Goal: Task Accomplishment & Management: Manage account settings

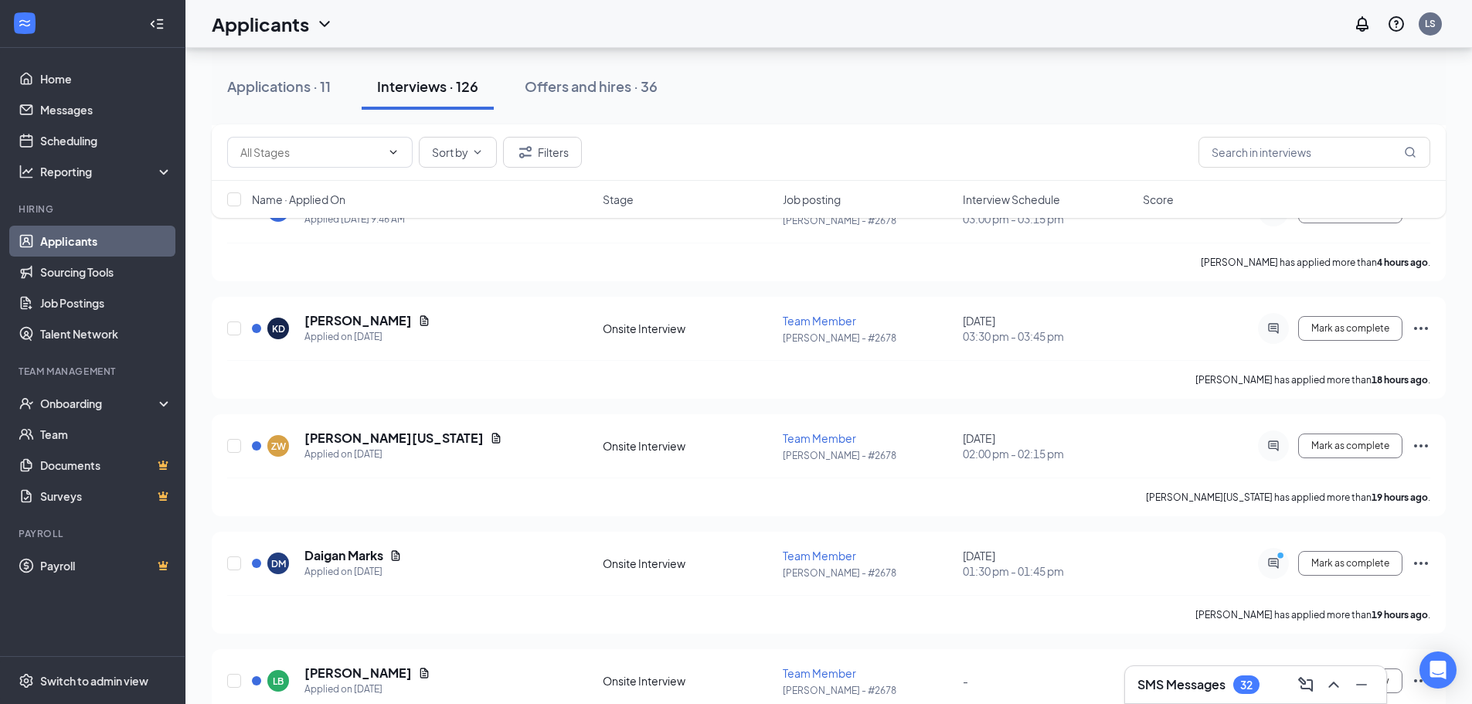
scroll to position [773, 0]
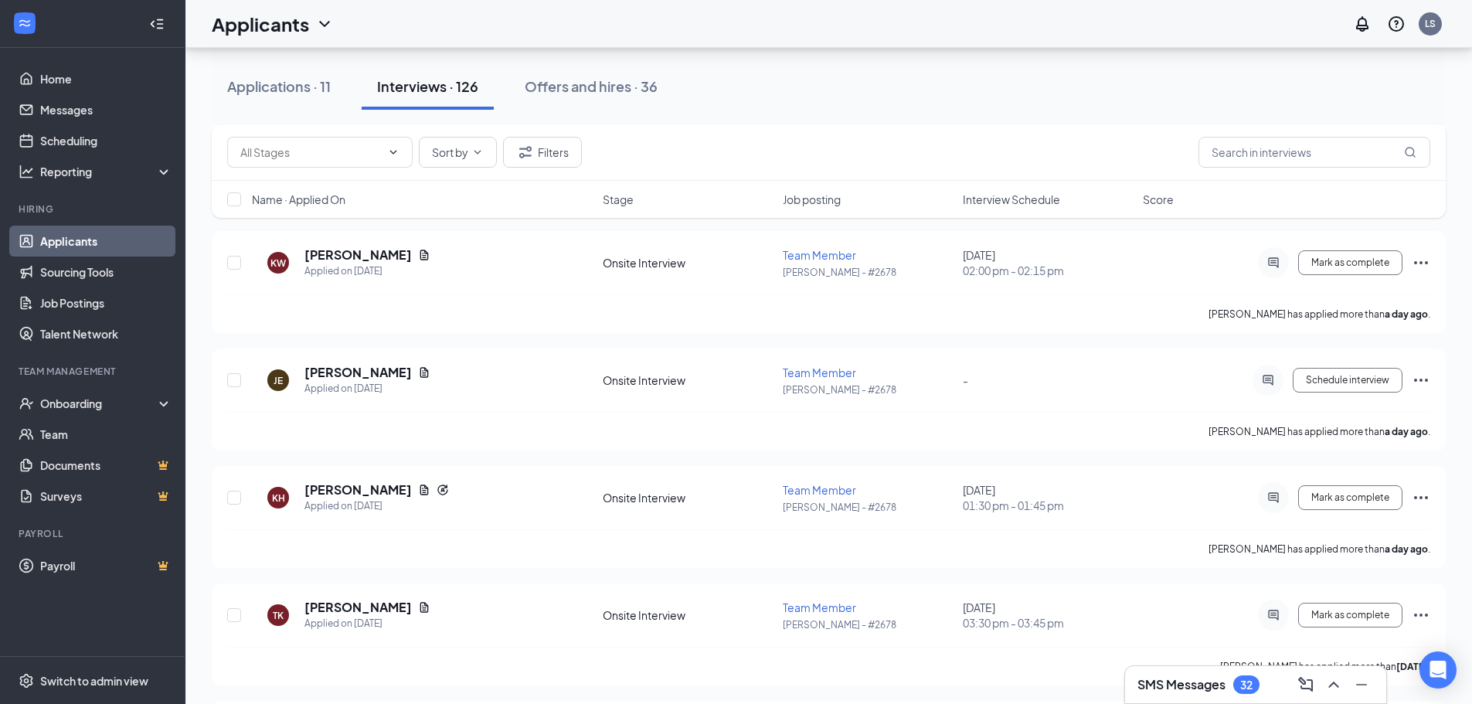
click at [1042, 207] on div "Name · Applied On Stage Job posting Interview Schedule Score" at bounding box center [829, 199] width 1234 height 37
click at [1041, 202] on span "Interview Schedule" at bounding box center [1011, 199] width 97 height 15
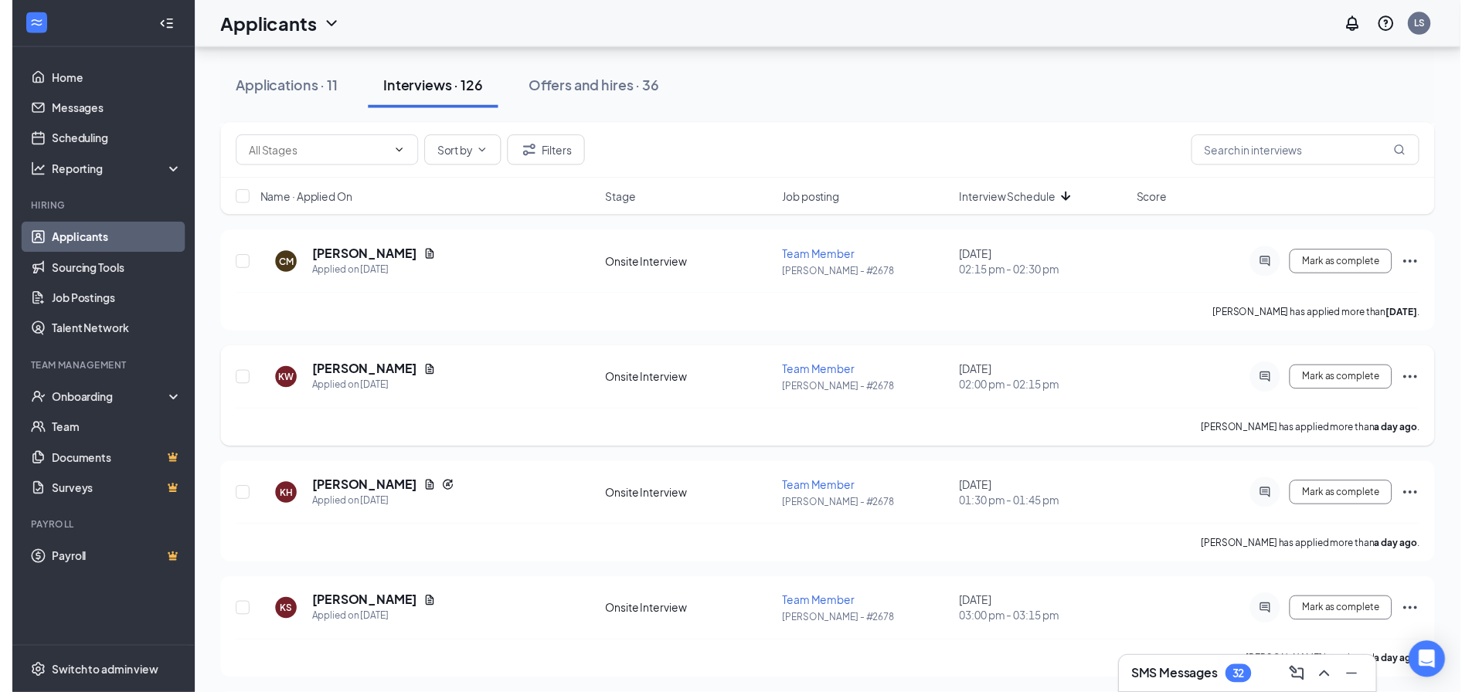
scroll to position [1082, 0]
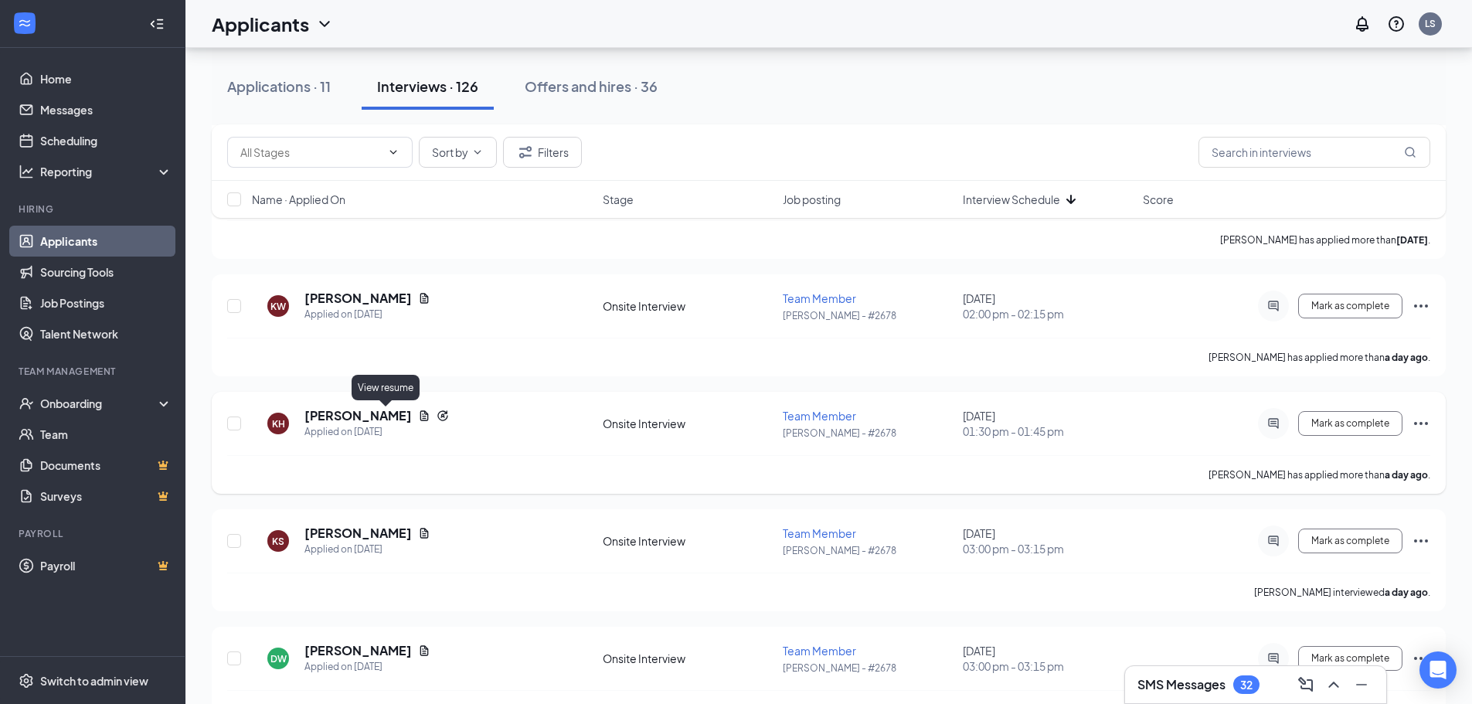
click at [418, 410] on icon "Document" at bounding box center [424, 415] width 12 height 12
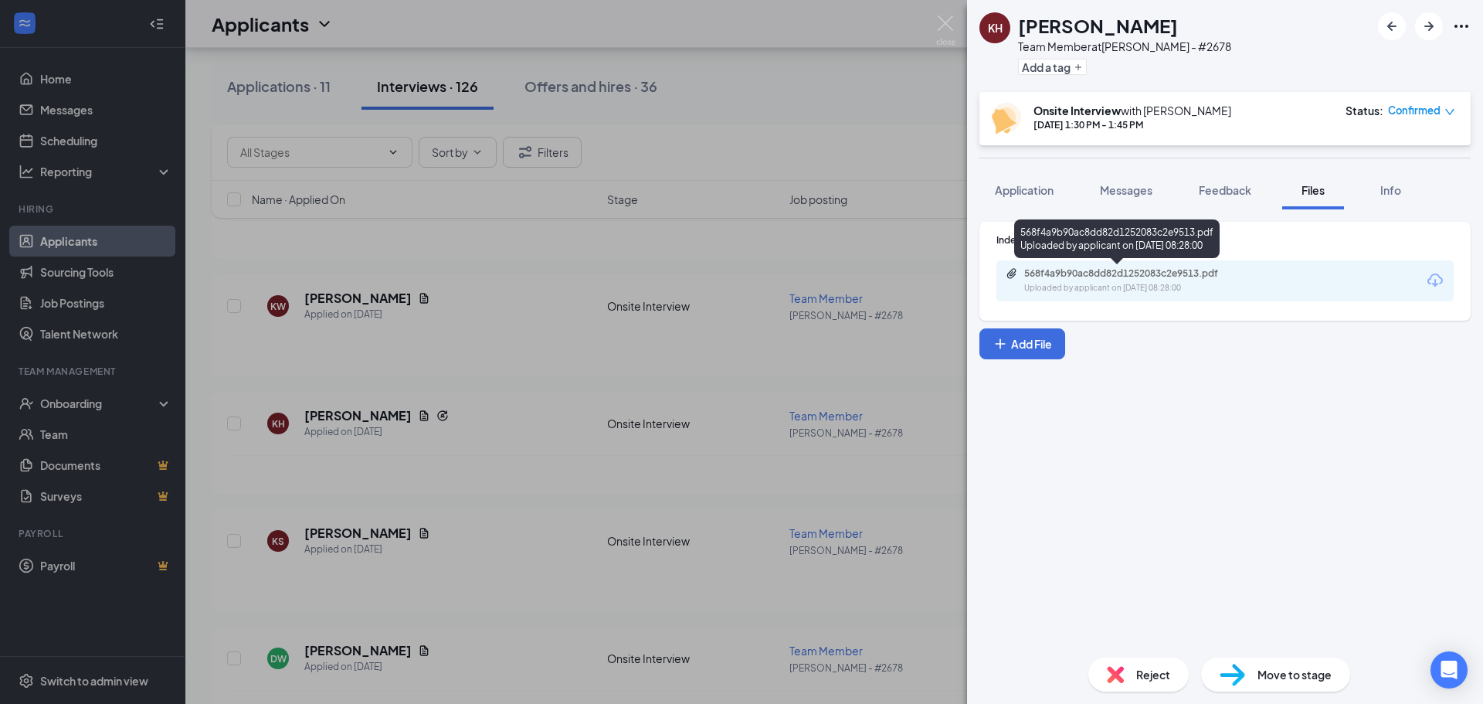
click at [1084, 276] on div "568f4a9b90ac8dd82d1252083c2e9513.pdf" at bounding box center [1133, 273] width 216 height 12
click at [901, 124] on div "KH [PERSON_NAME] Team Member at [PERSON_NAME] - #2678 Add a tag Onsite Intervie…" at bounding box center [741, 352] width 1483 height 704
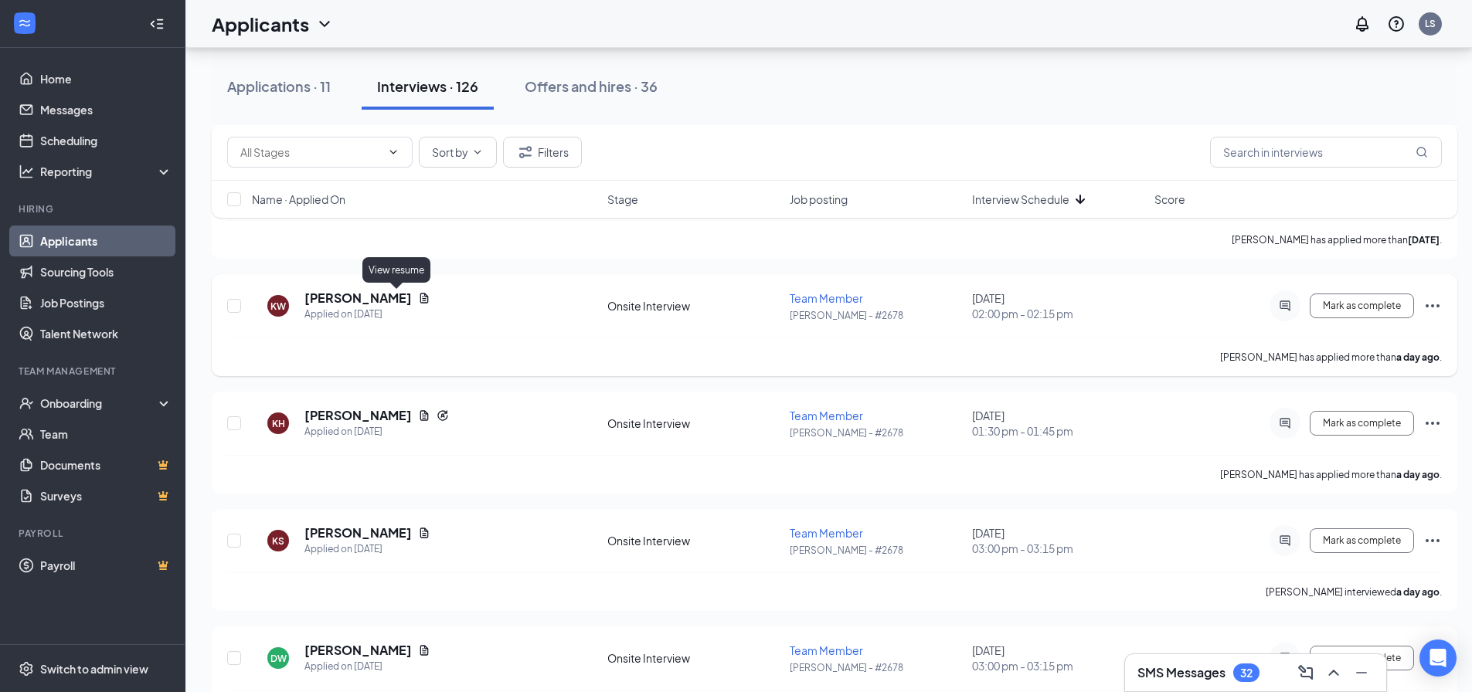
click at [394, 291] on div "[PERSON_NAME]" at bounding box center [367, 298] width 126 height 17
click at [420, 294] on icon "Document" at bounding box center [424, 298] width 8 height 10
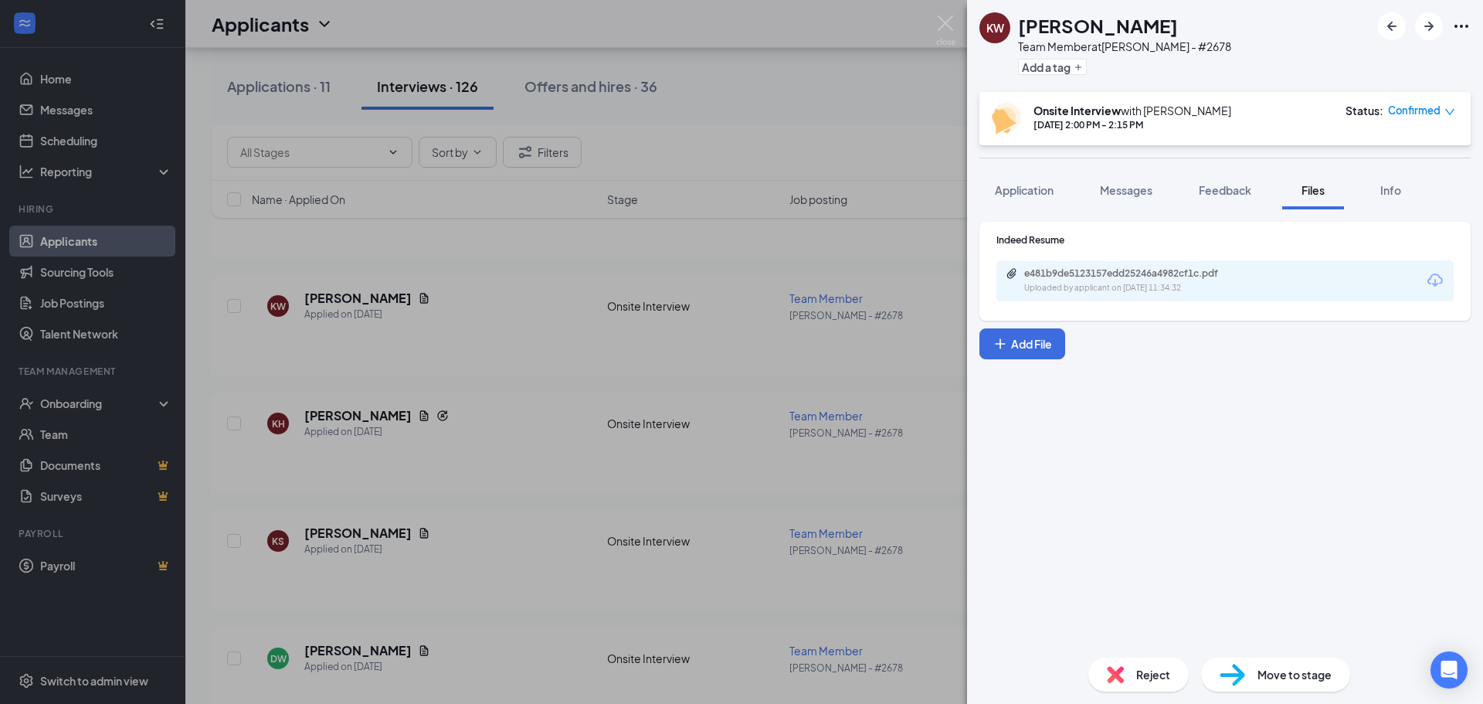
click at [1161, 308] on div "Indeed Resume e481b9de5123157edd25246a4982cf1c.pdf Uploaded by applicant on [DA…" at bounding box center [1225, 271] width 491 height 99
click at [1167, 288] on div "Uploaded by applicant on [DATE] 11:34:32" at bounding box center [1141, 288] width 232 height 12
click at [835, 250] on div "[PERSON_NAME] [PERSON_NAME] Team Member at [PERSON_NAME] - #2678 Add a tag Onsi…" at bounding box center [741, 352] width 1483 height 704
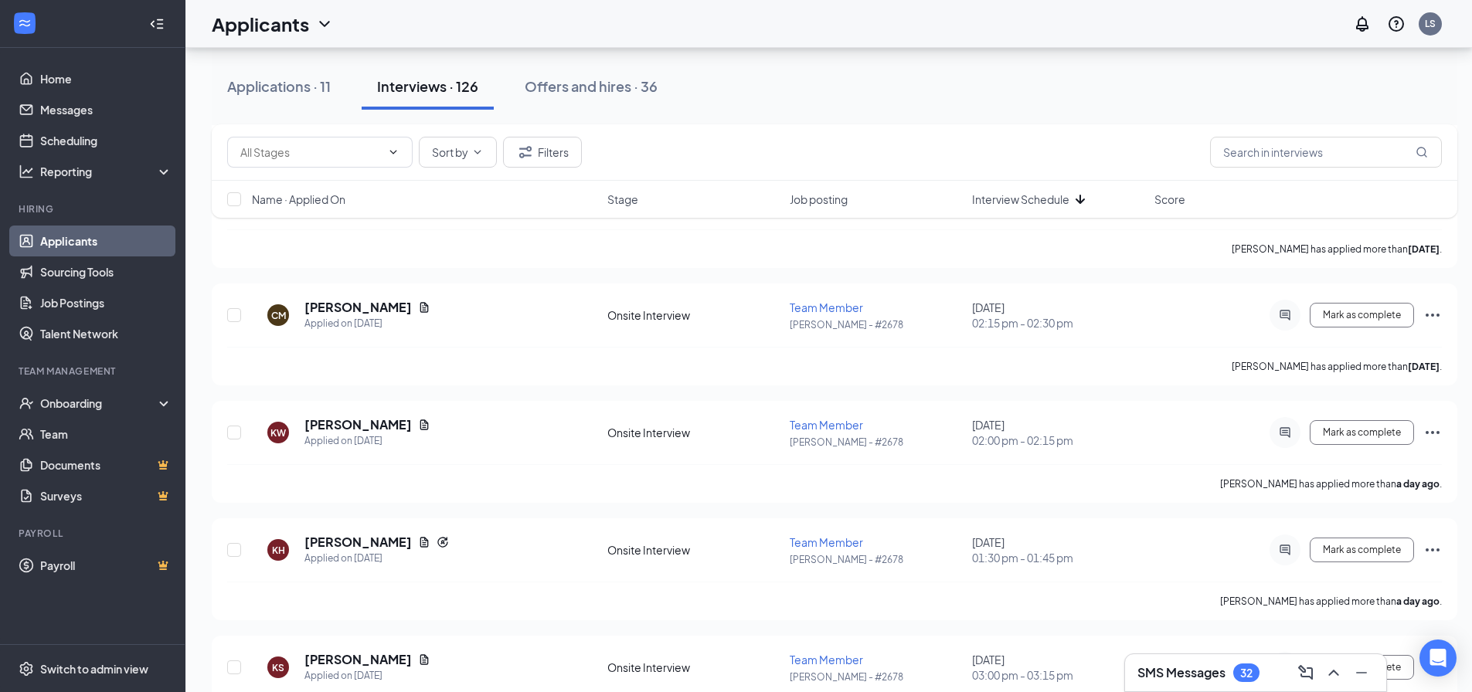
scroll to position [927, 0]
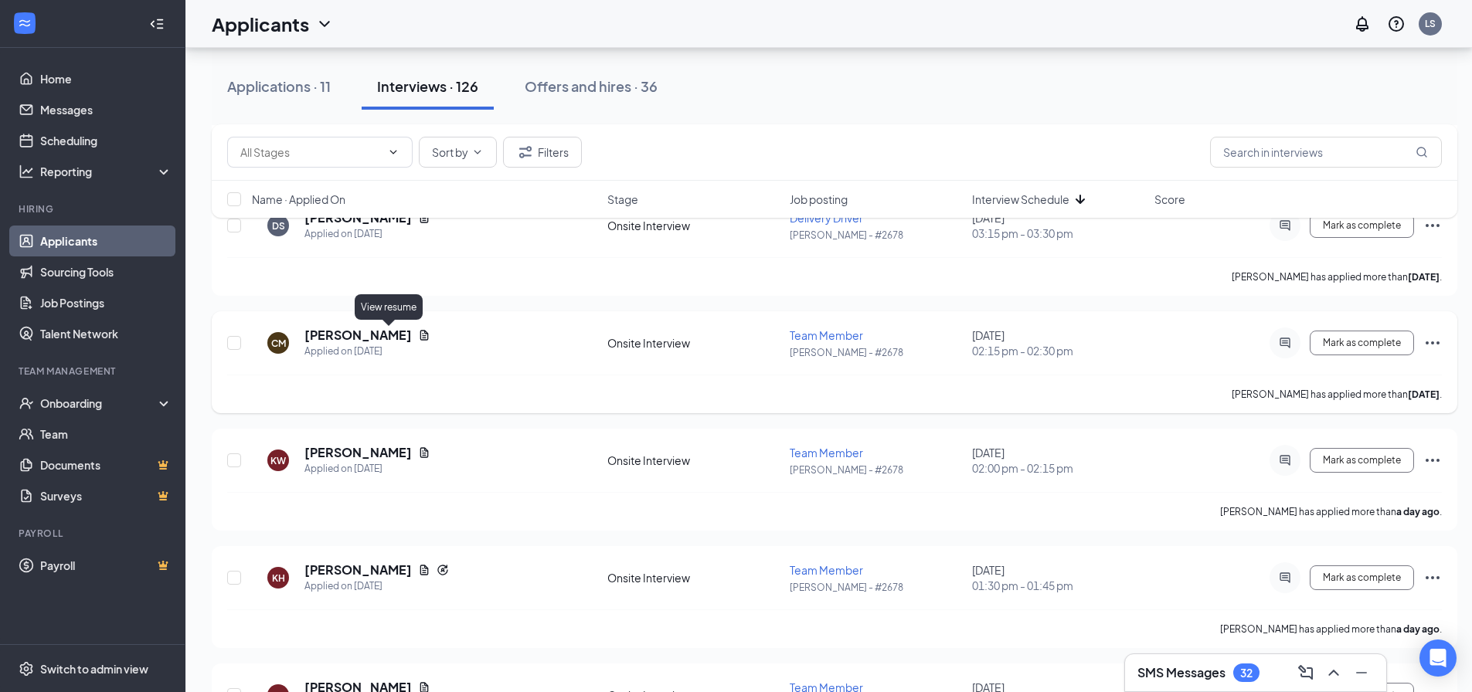
click at [418, 337] on icon "Document" at bounding box center [424, 335] width 12 height 12
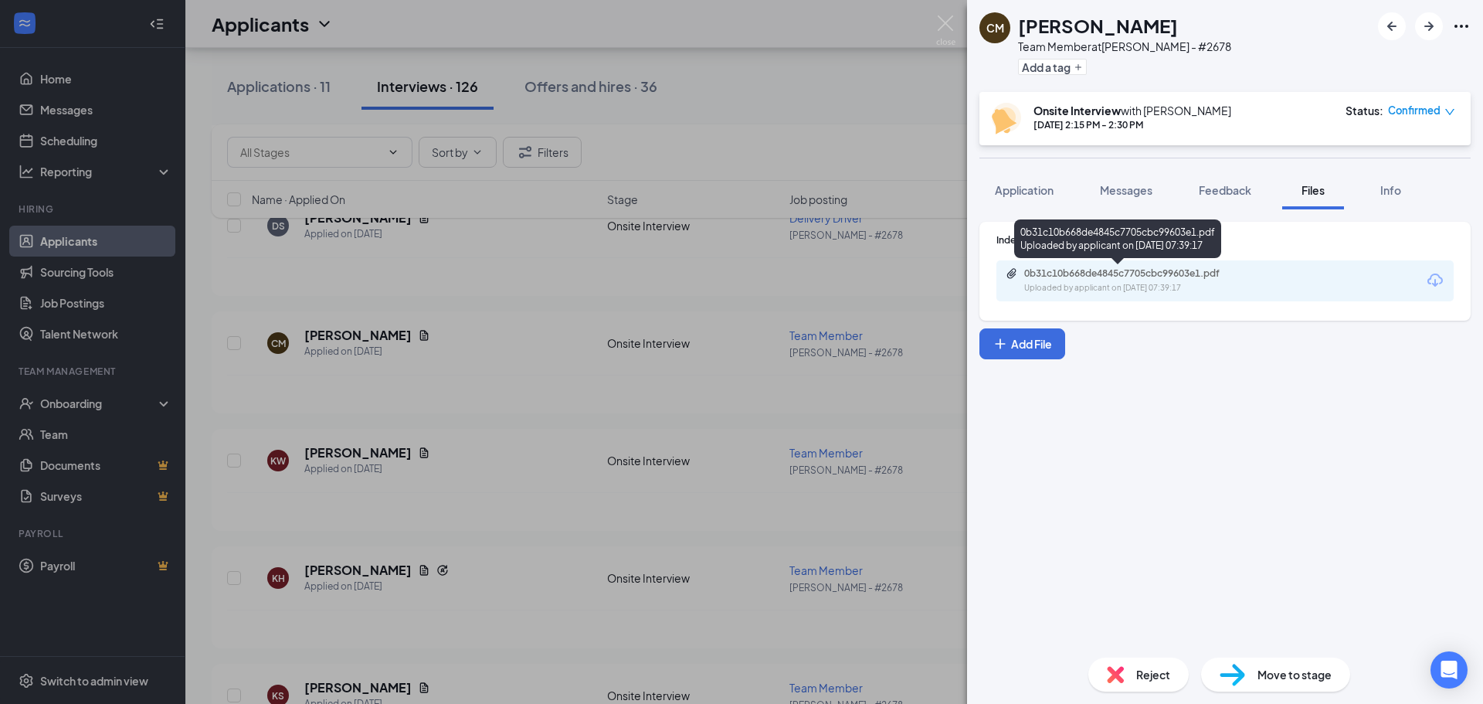
click at [1164, 291] on div "Uploaded by applicant on [DATE] 07:39:17" at bounding box center [1141, 288] width 232 height 12
drag, startPoint x: 604, startPoint y: 294, endPoint x: 824, endPoint y: 284, distance: 219.7
click at [606, 296] on div "CM [PERSON_NAME] Team Member at [PERSON_NAME] - #2678 Add a tag Onsite Intervie…" at bounding box center [741, 352] width 1483 height 704
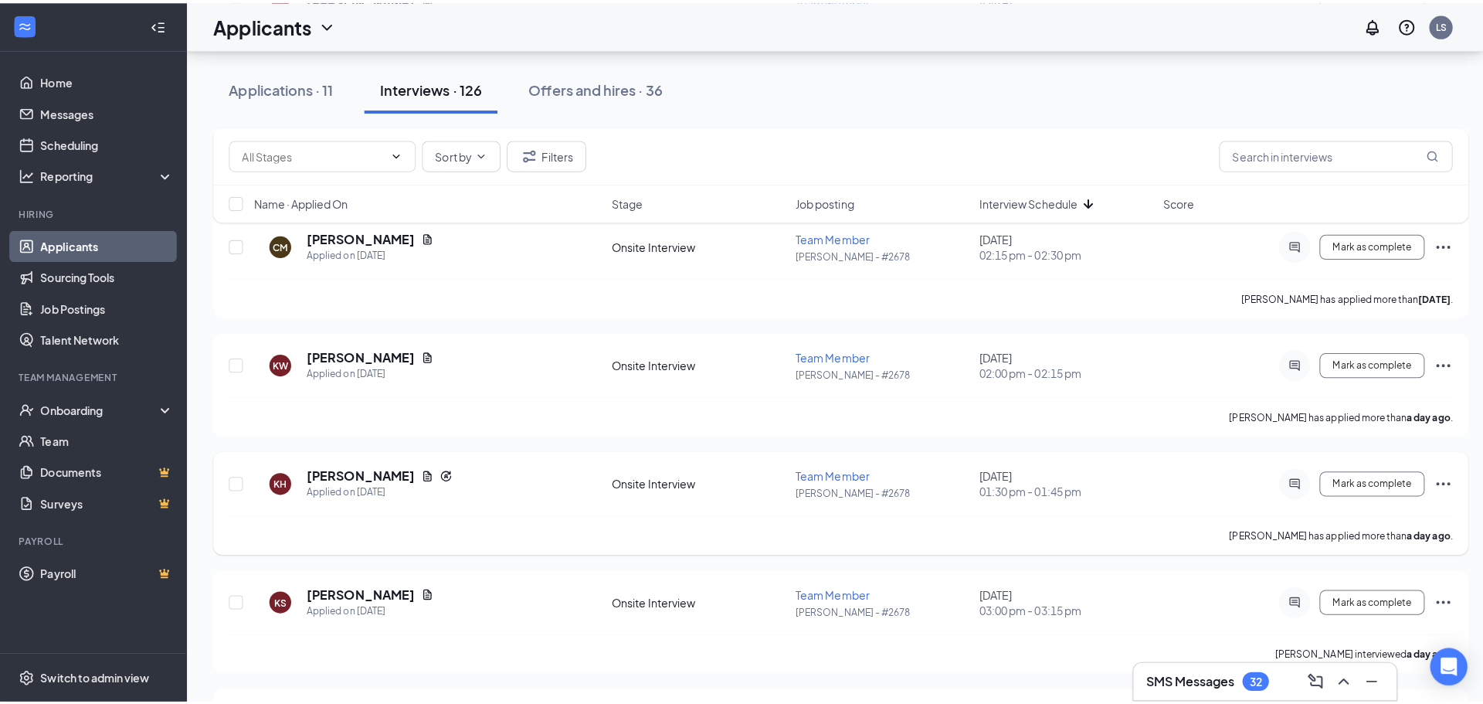
scroll to position [1082, 0]
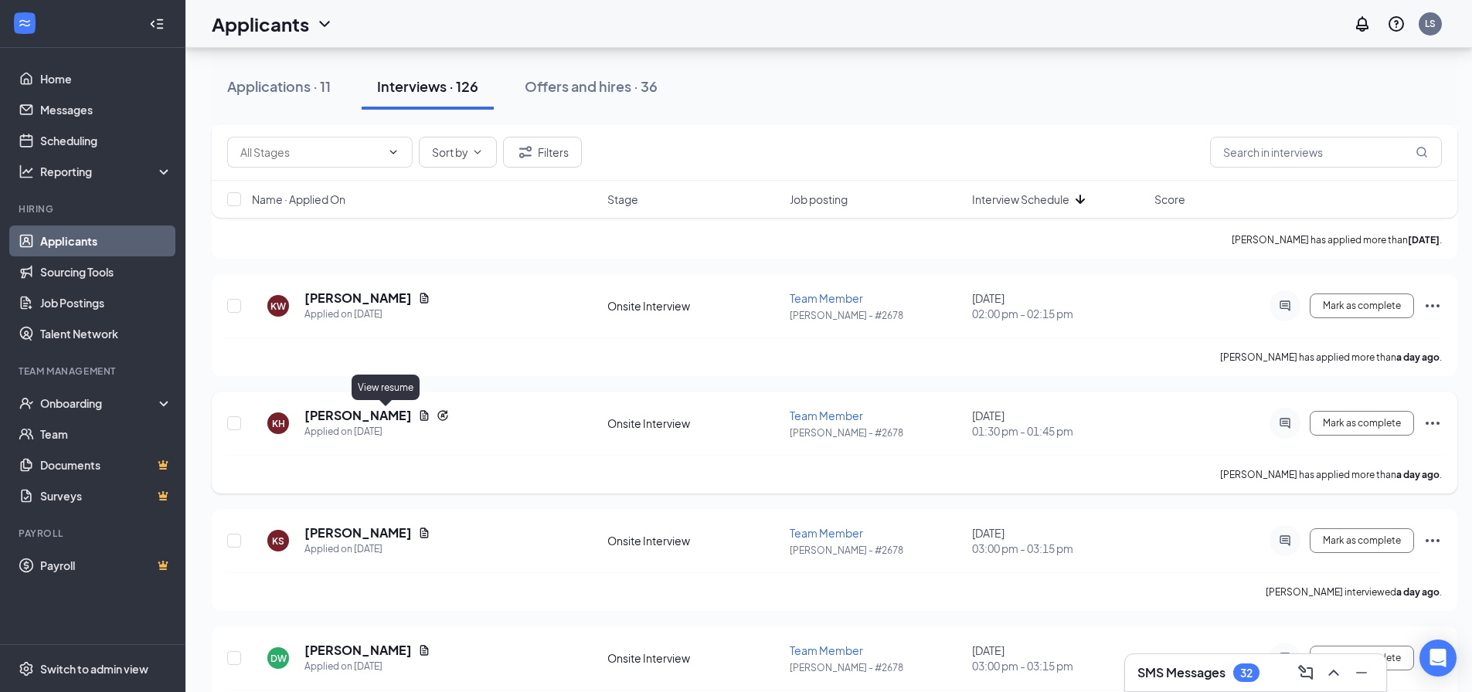
click at [420, 413] on icon "Document" at bounding box center [424, 415] width 8 height 10
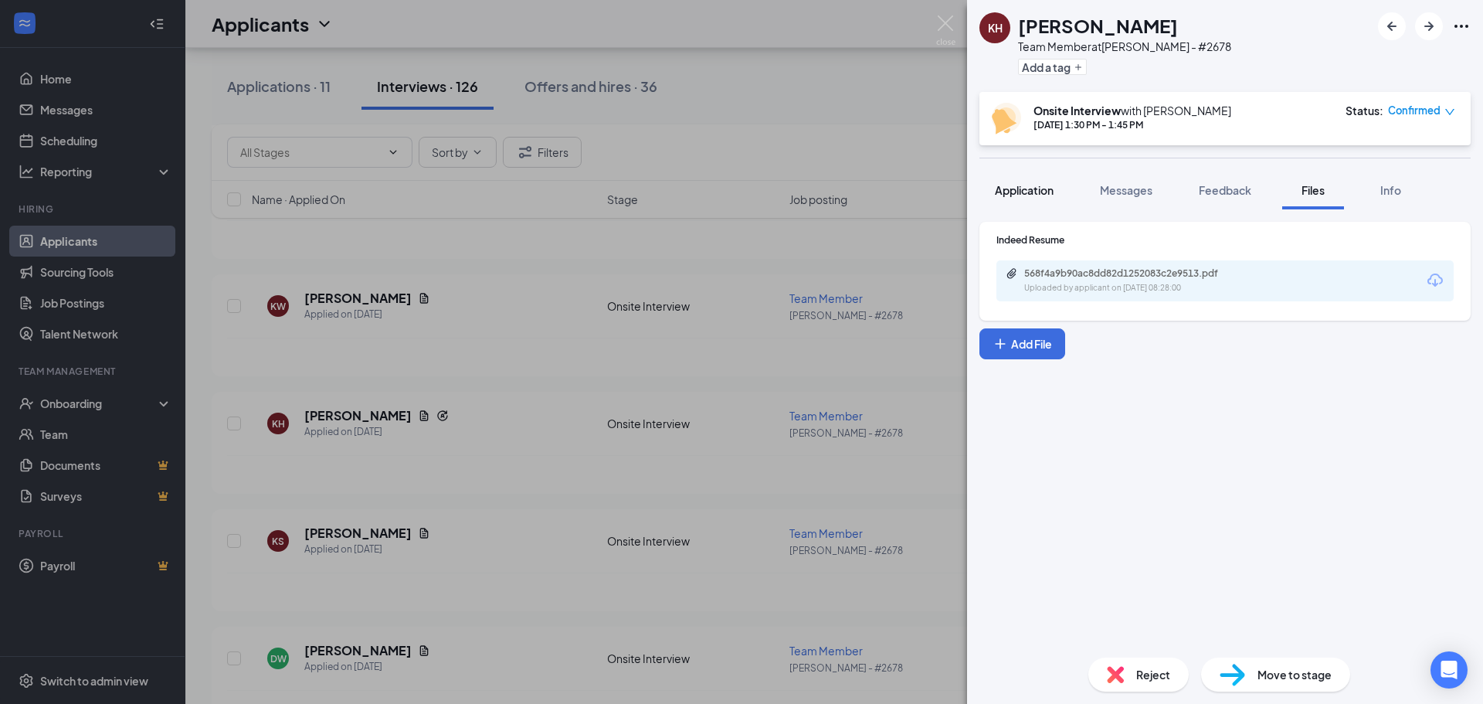
click at [1030, 187] on span "Application" at bounding box center [1024, 190] width 59 height 14
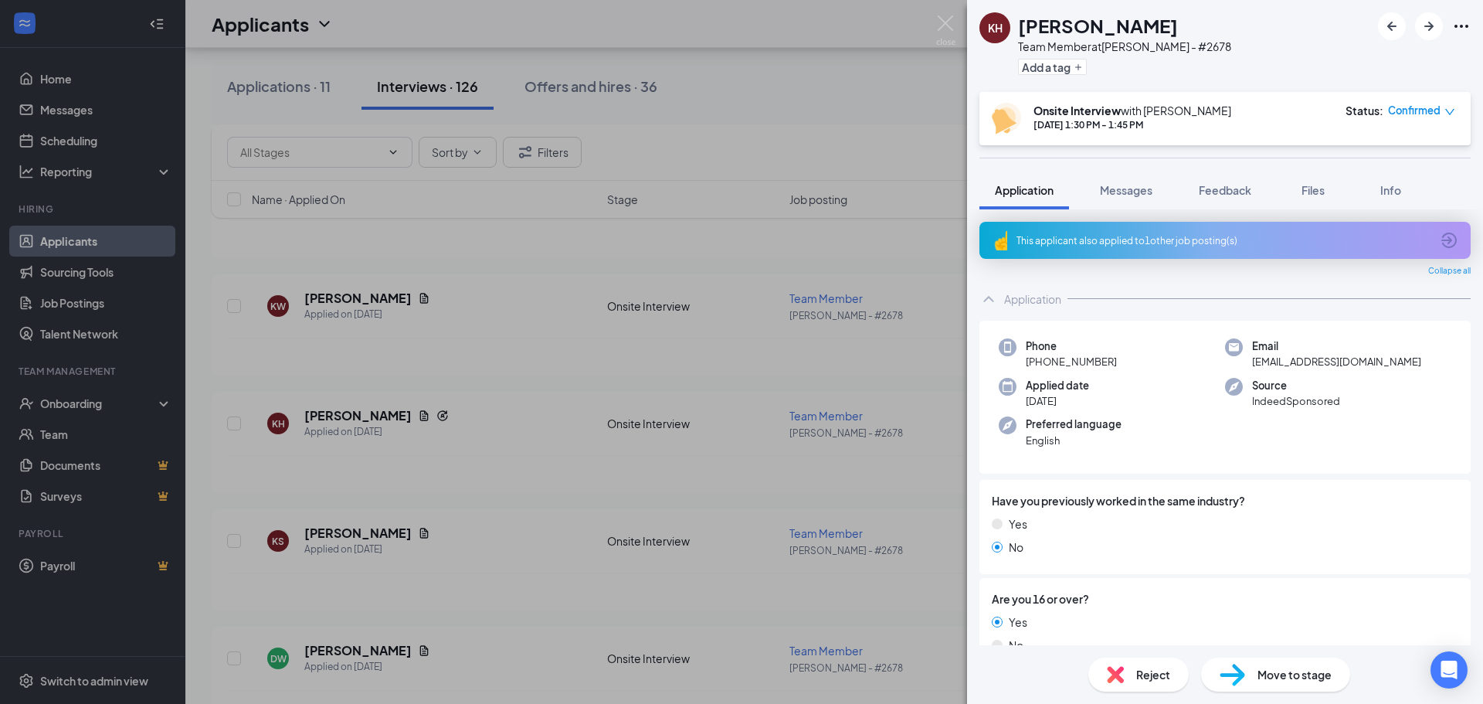
click at [1387, 243] on div "This applicant also applied to 1 other job posting(s)" at bounding box center [1224, 240] width 414 height 13
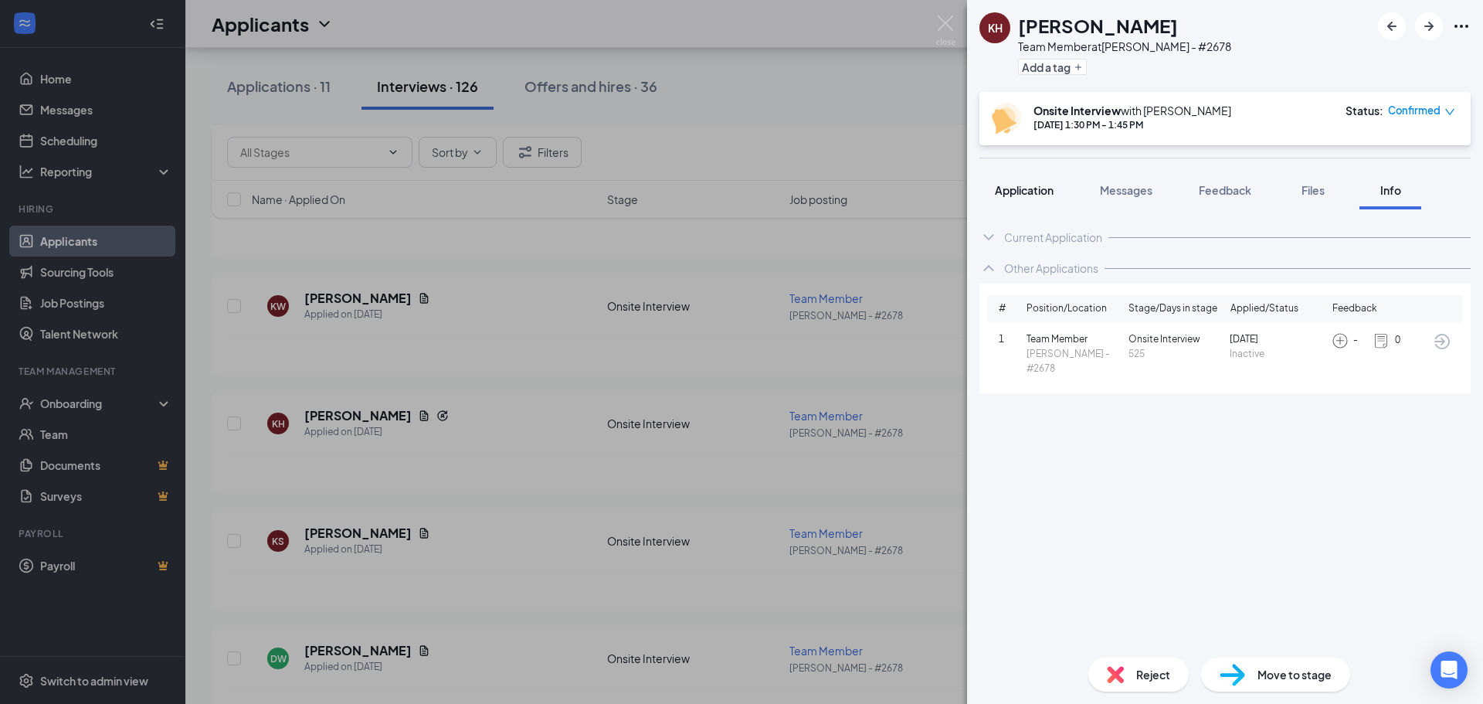
click at [1018, 198] on button "Application" at bounding box center [1025, 190] width 90 height 39
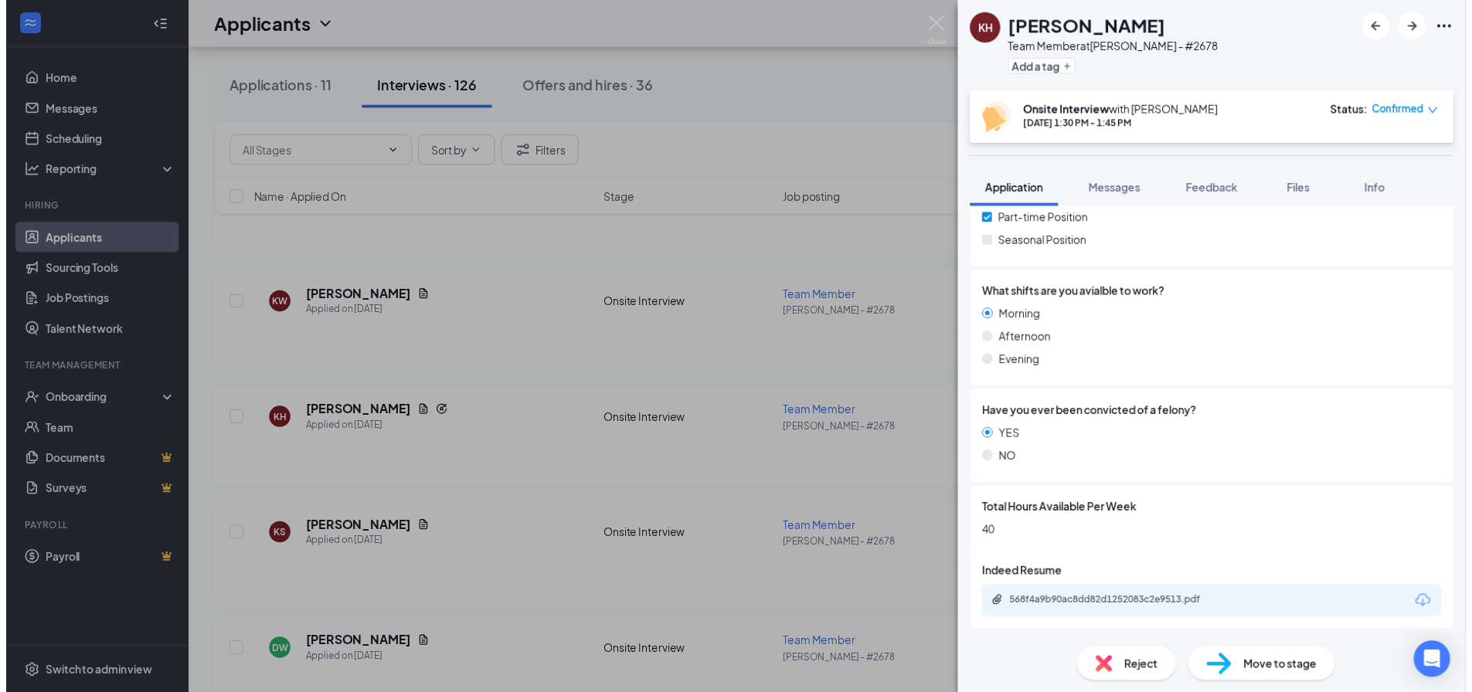
scroll to position [732, 0]
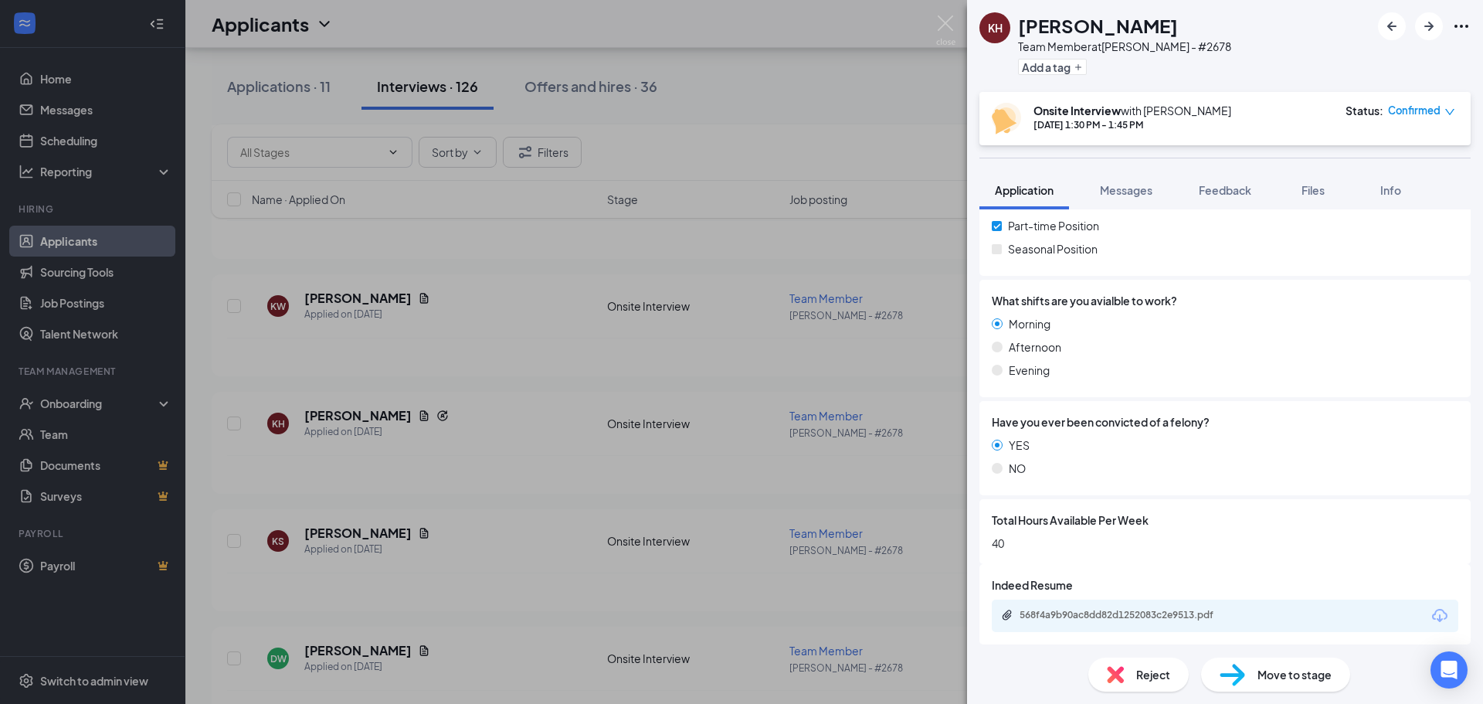
click at [957, 34] on div "KH [PERSON_NAME] Team Member at [PERSON_NAME] - #2678 Add a tag Onsite Intervie…" at bounding box center [741, 352] width 1483 height 704
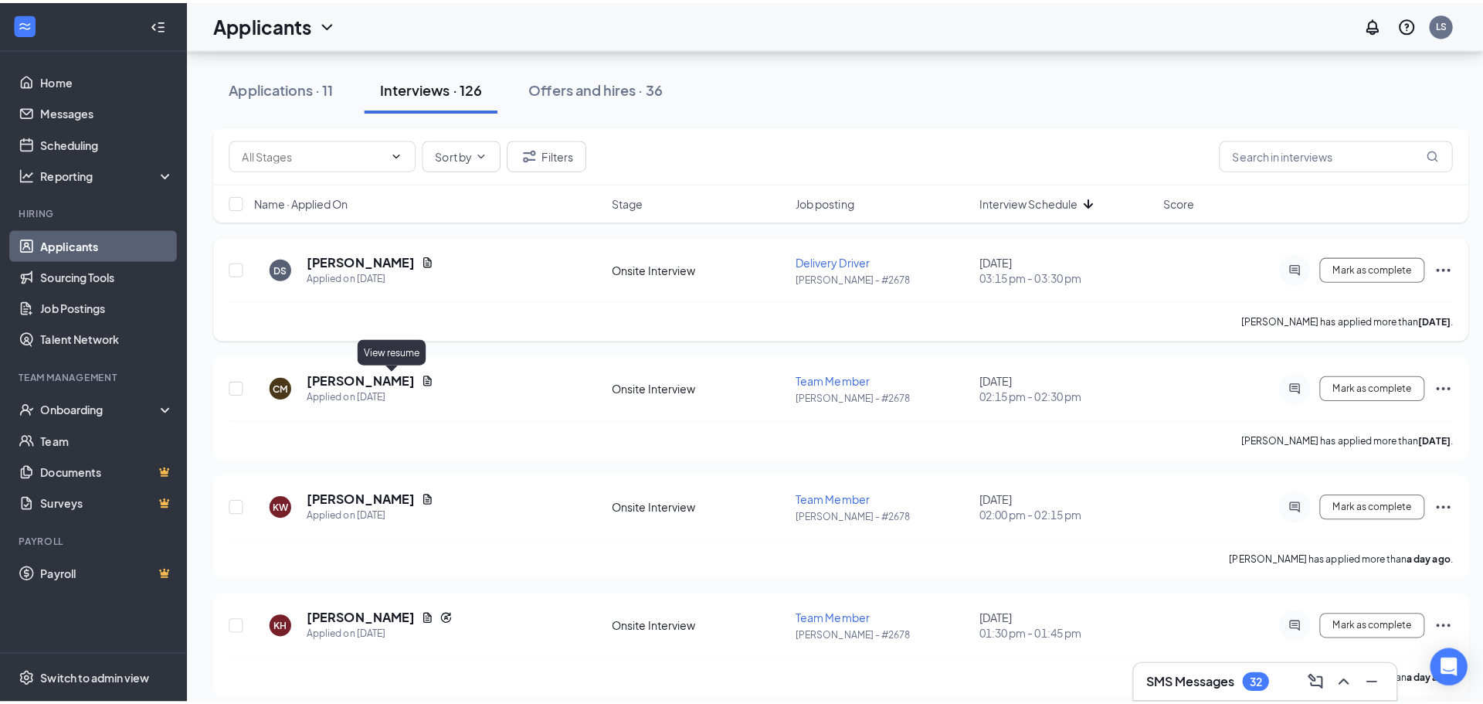
scroll to position [850, 0]
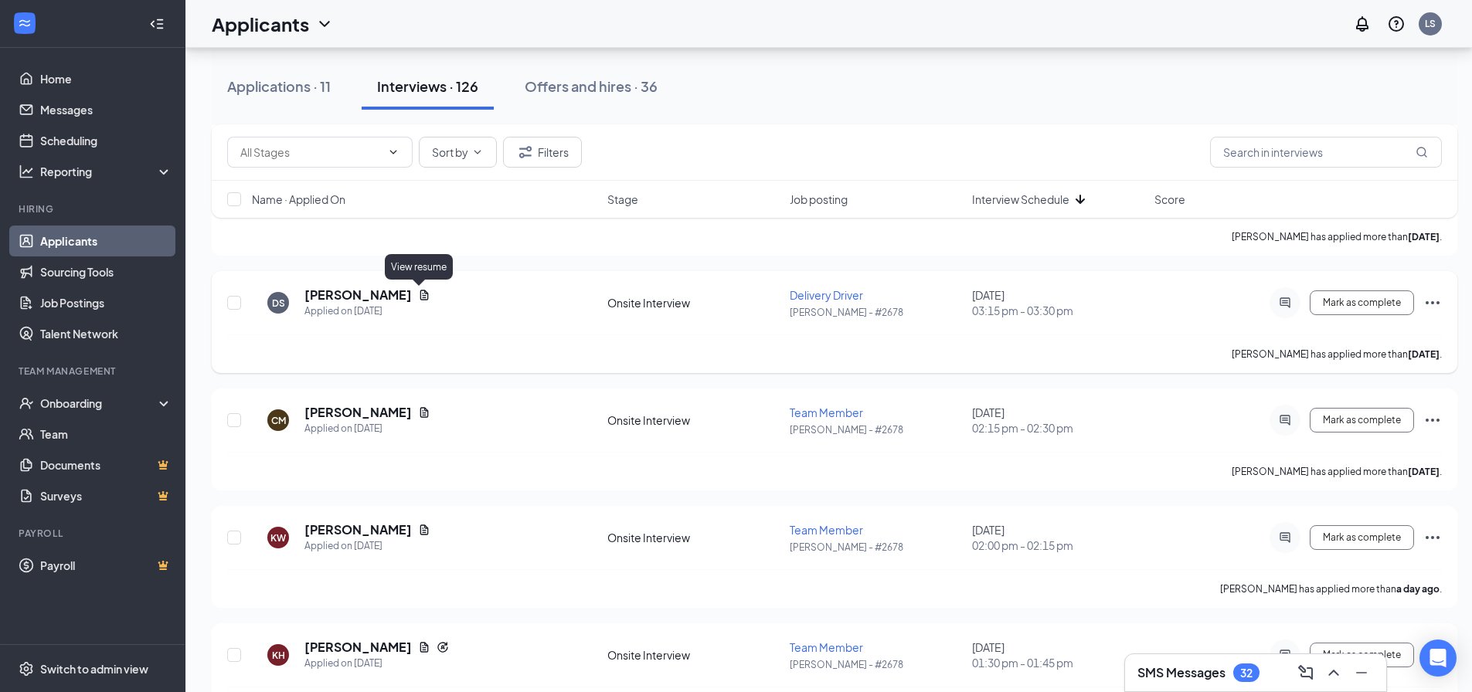
click at [423, 293] on icon "Document" at bounding box center [424, 295] width 12 height 12
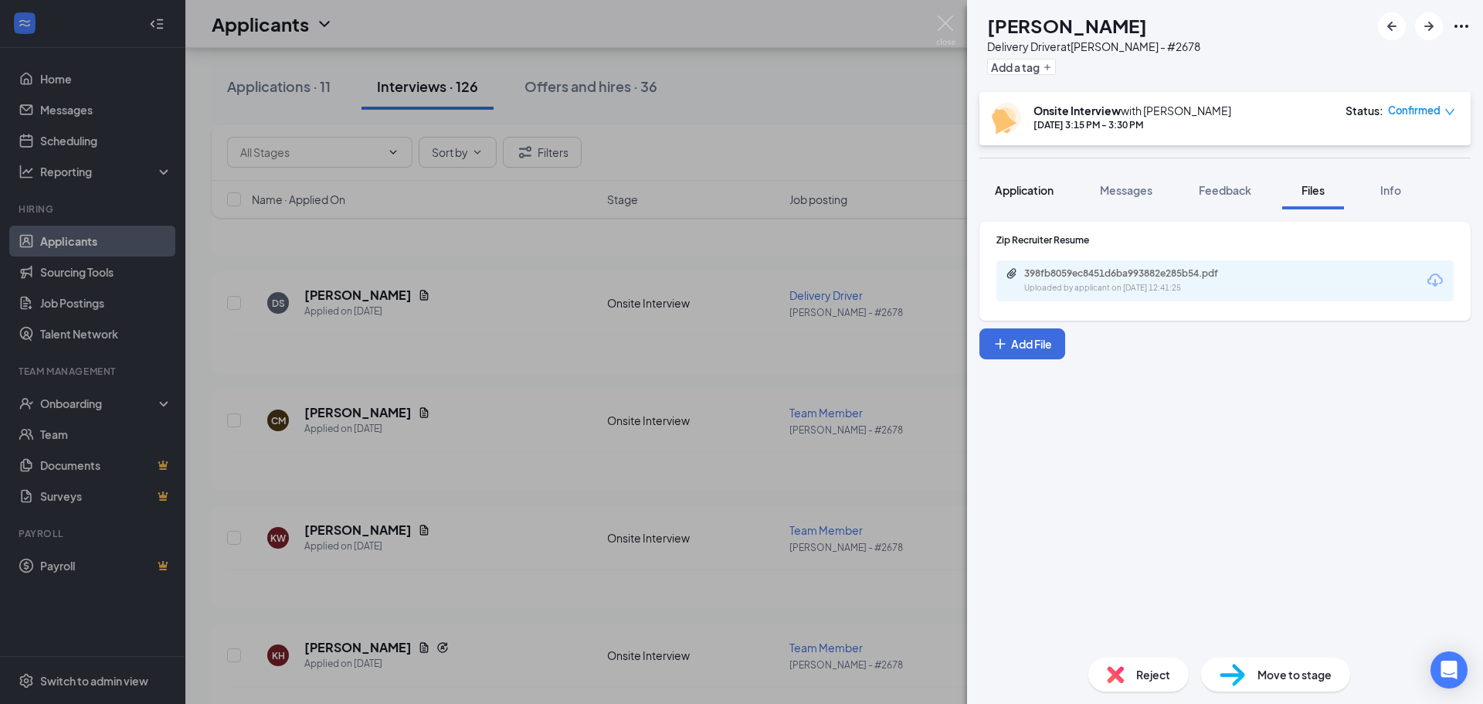
drag, startPoint x: 1024, startPoint y: 172, endPoint x: 1044, endPoint y: 194, distance: 30.1
click at [1024, 173] on button "Application" at bounding box center [1025, 190] width 90 height 39
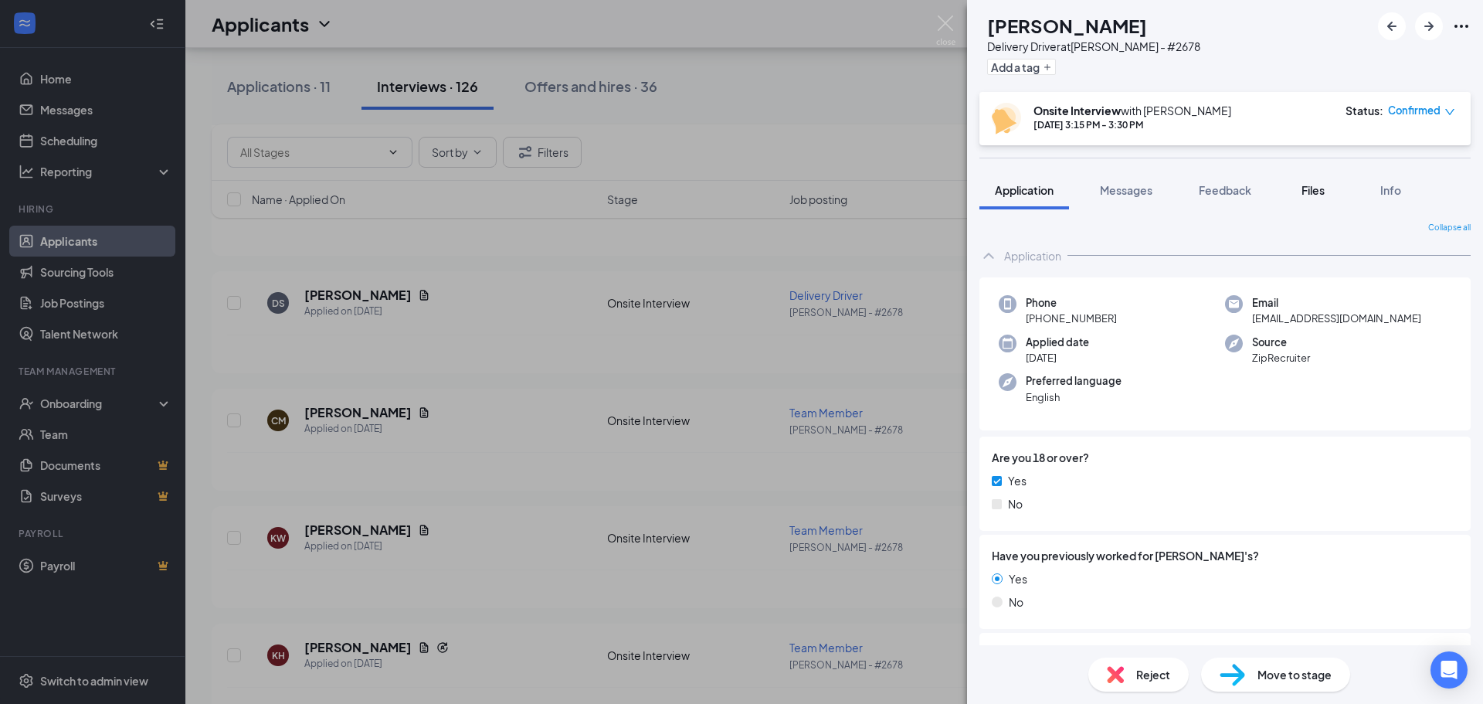
drag, startPoint x: 1323, startPoint y: 189, endPoint x: 1312, endPoint y: 199, distance: 14.2
click at [1325, 186] on span "Files" at bounding box center [1313, 190] width 23 height 14
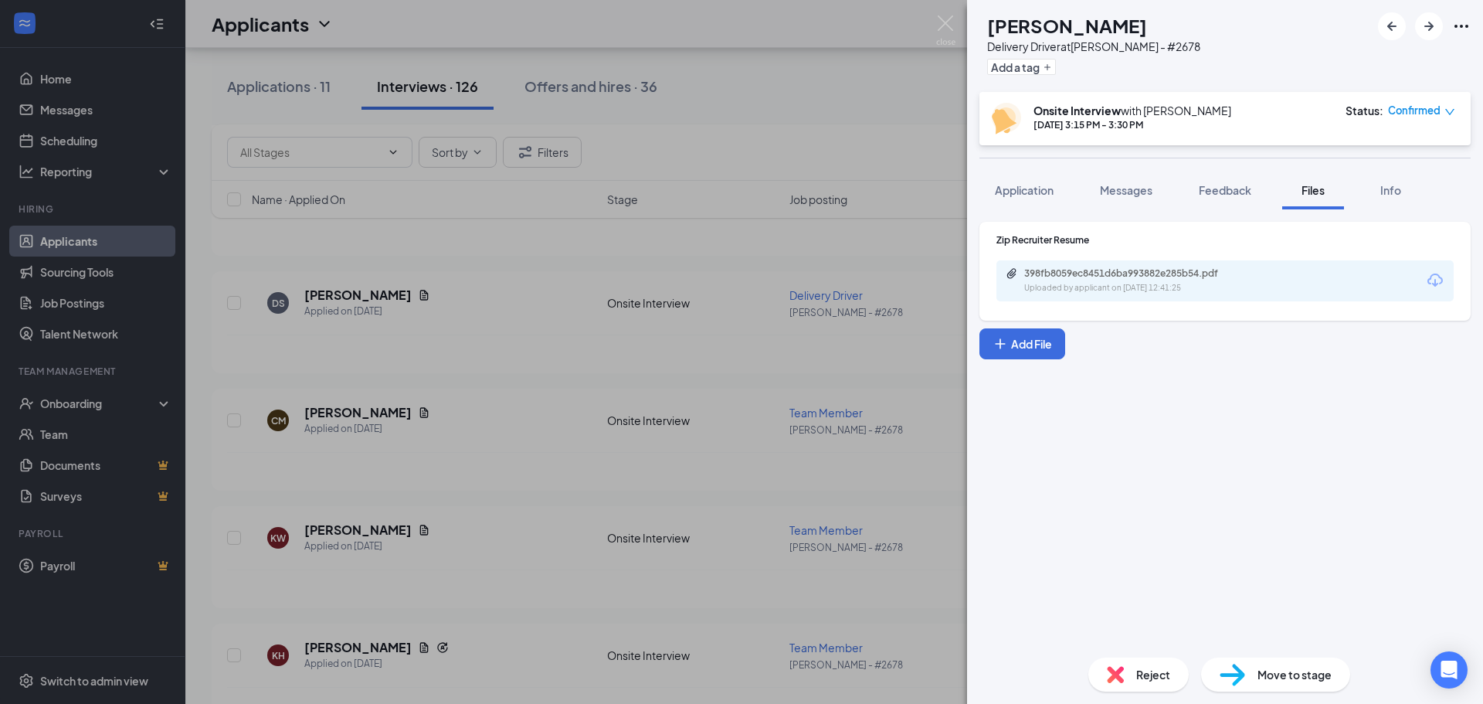
click at [1103, 290] on div "Uploaded by applicant on [DATE] 12:41:25" at bounding box center [1141, 288] width 232 height 12
click at [497, 303] on div "DS [PERSON_NAME] Delivery Driver at [PERSON_NAME] - #2678 Add a tag Onsite Inte…" at bounding box center [741, 352] width 1483 height 704
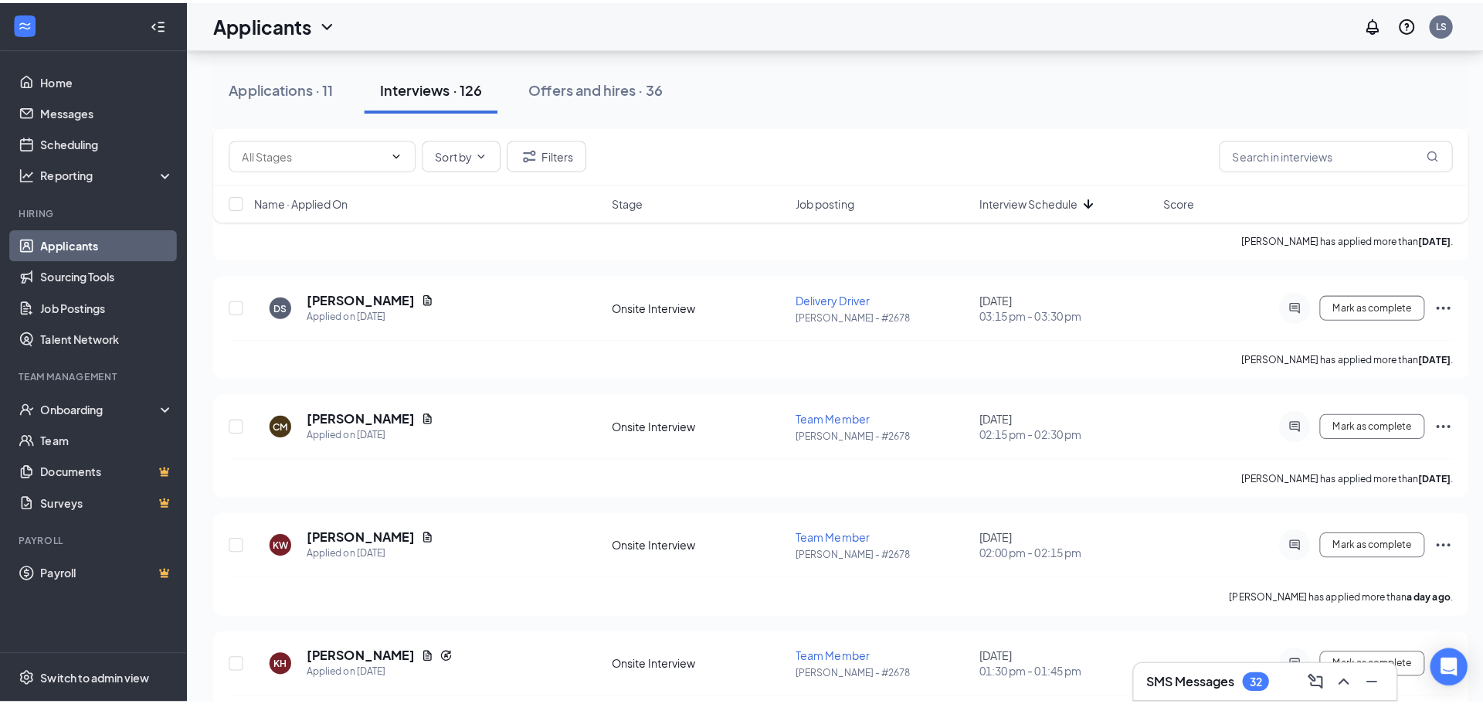
scroll to position [695, 0]
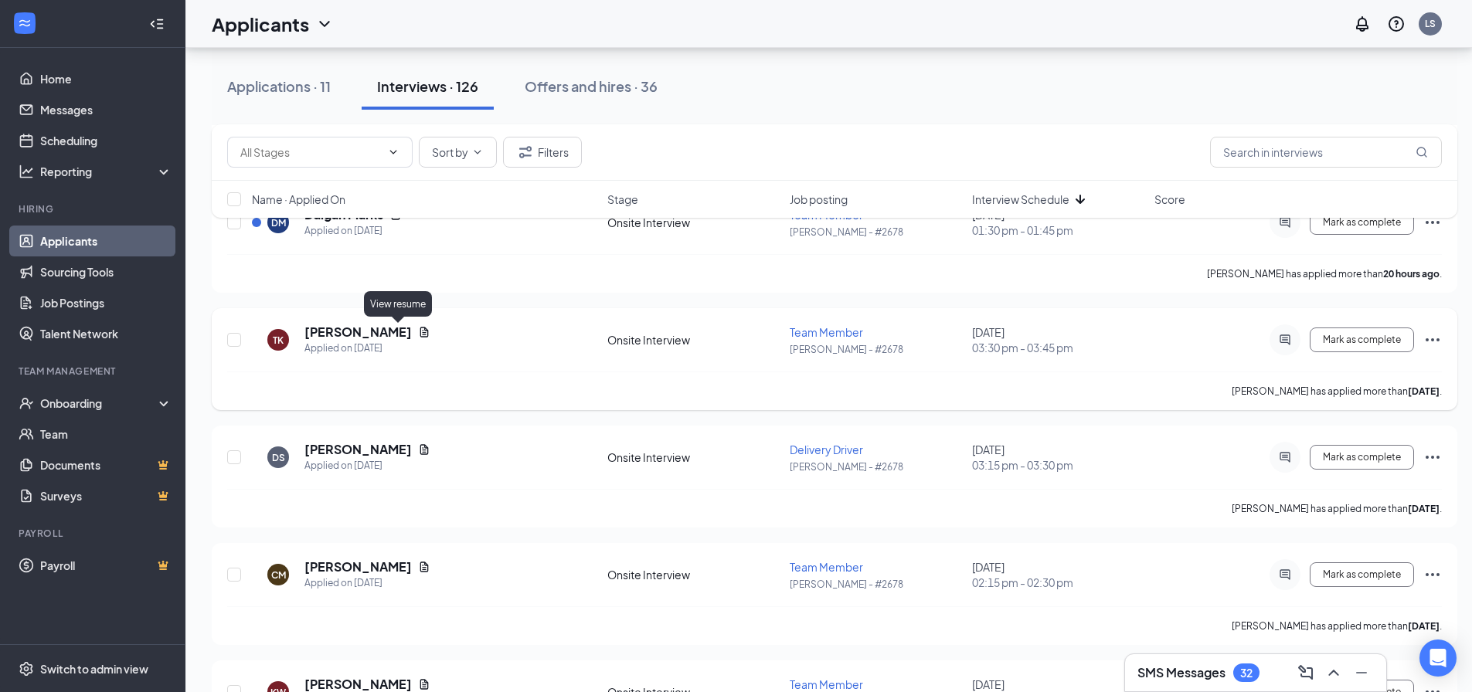
click at [418, 332] on icon "Document" at bounding box center [424, 332] width 12 height 12
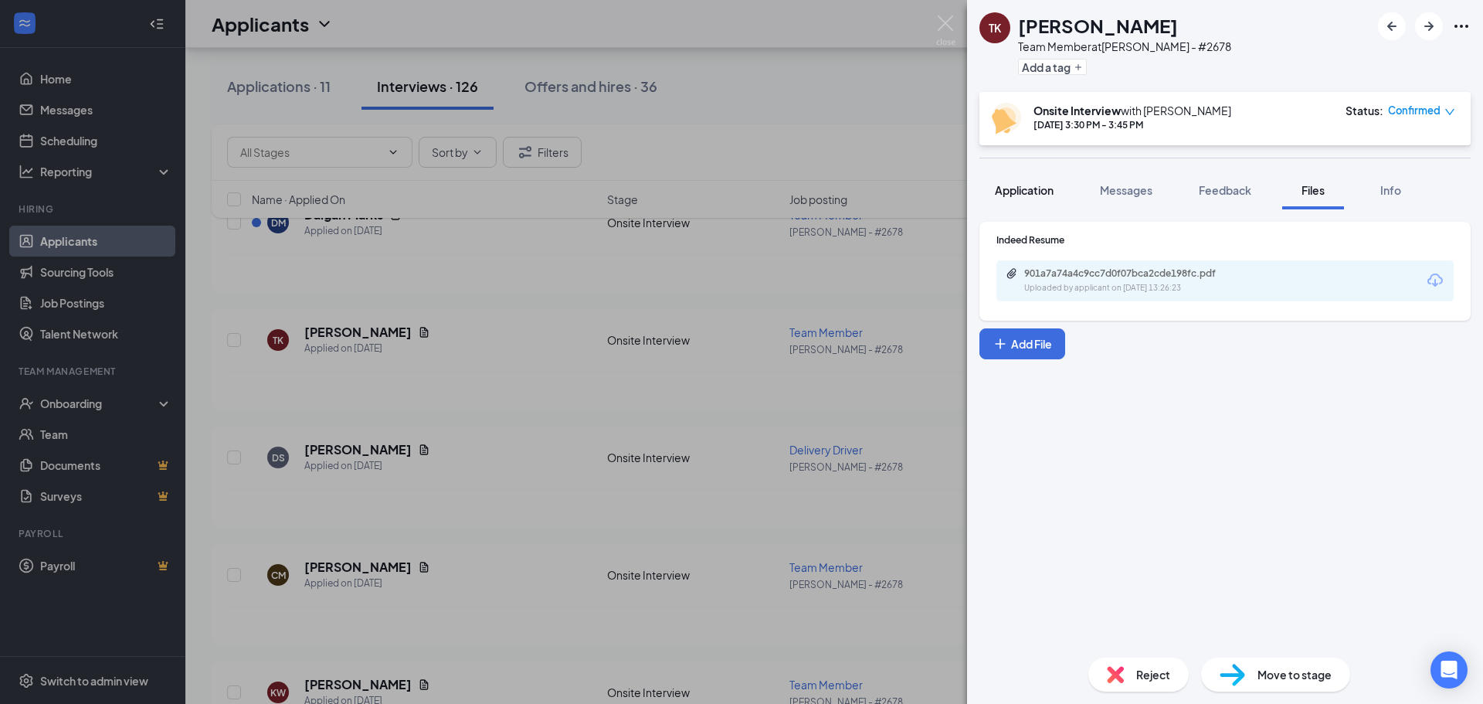
click at [1033, 200] on button "Application" at bounding box center [1025, 190] width 90 height 39
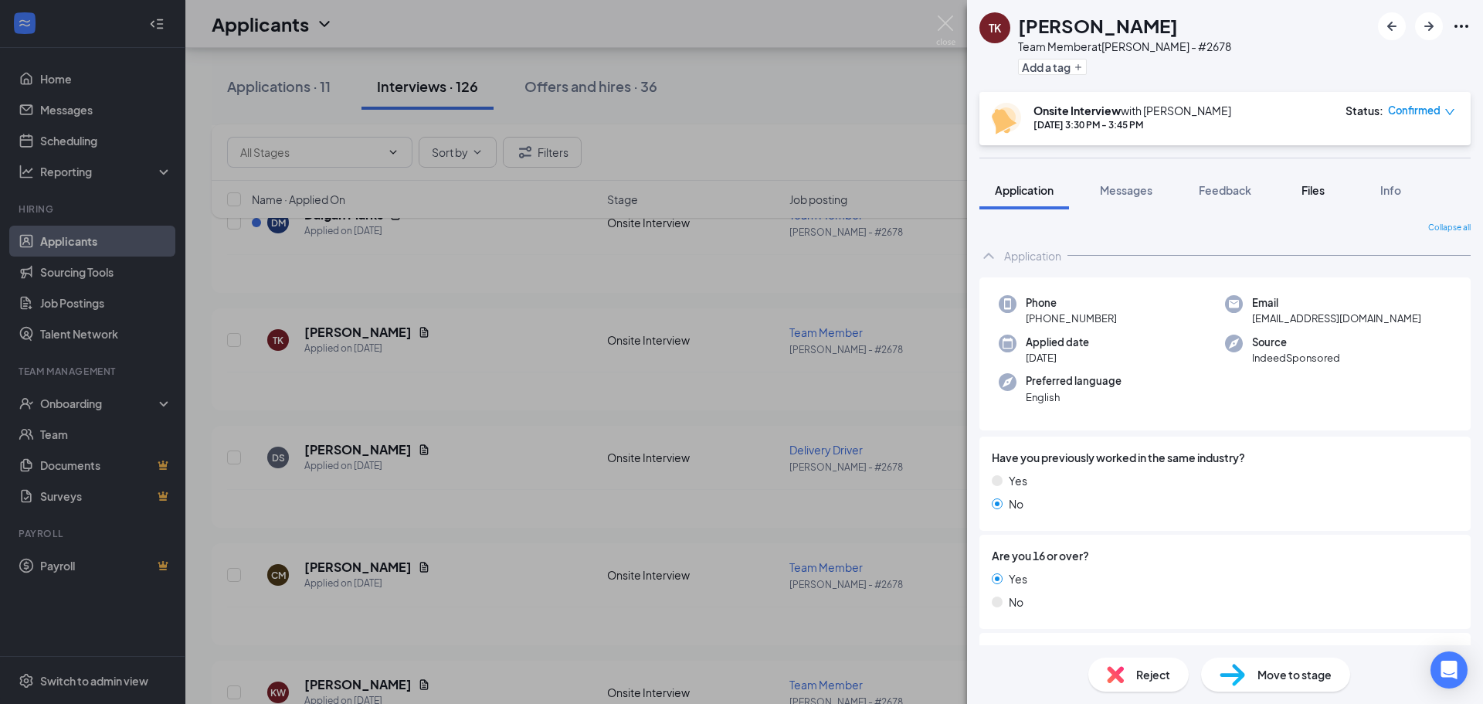
click at [1313, 189] on span "Files" at bounding box center [1313, 190] width 23 height 14
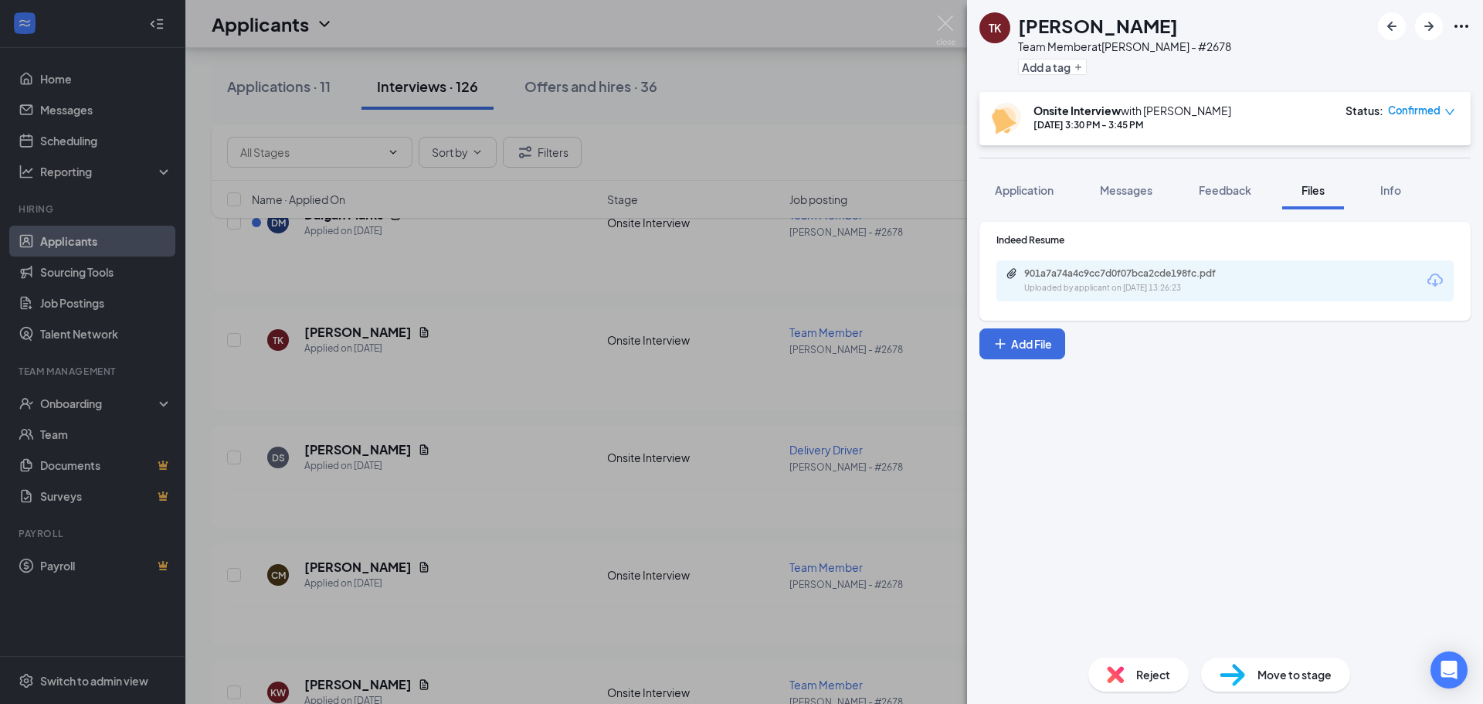
click at [1166, 284] on div "Uploaded by applicant on [DATE] 13:26:23" at bounding box center [1141, 288] width 232 height 12
click at [902, 94] on div "TK [PERSON_NAME] Team Member at [PERSON_NAME] - #2678 Add a tag Onsite Intervie…" at bounding box center [741, 352] width 1483 height 704
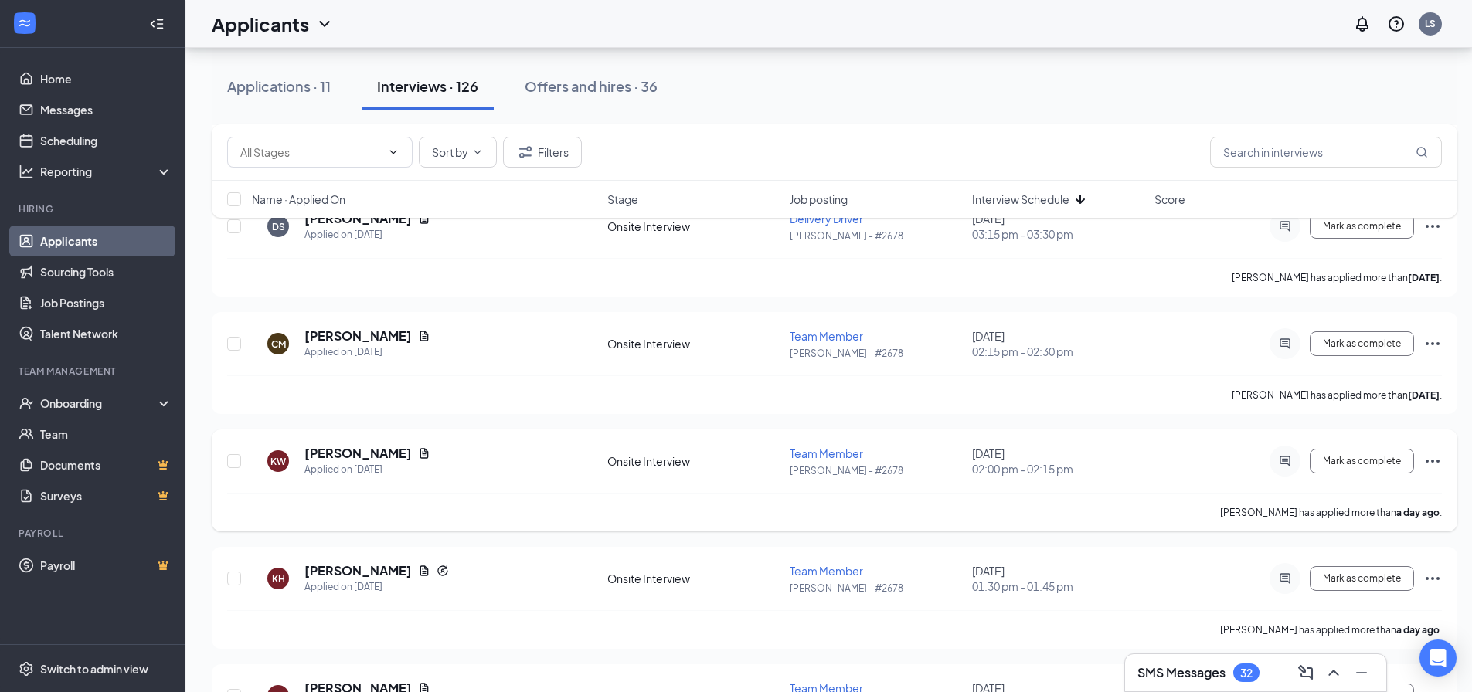
scroll to position [927, 0]
click at [348, 464] on div "Applied on [DATE]" at bounding box center [367, 468] width 126 height 15
click at [350, 450] on h5 "[PERSON_NAME]" at bounding box center [357, 452] width 107 height 17
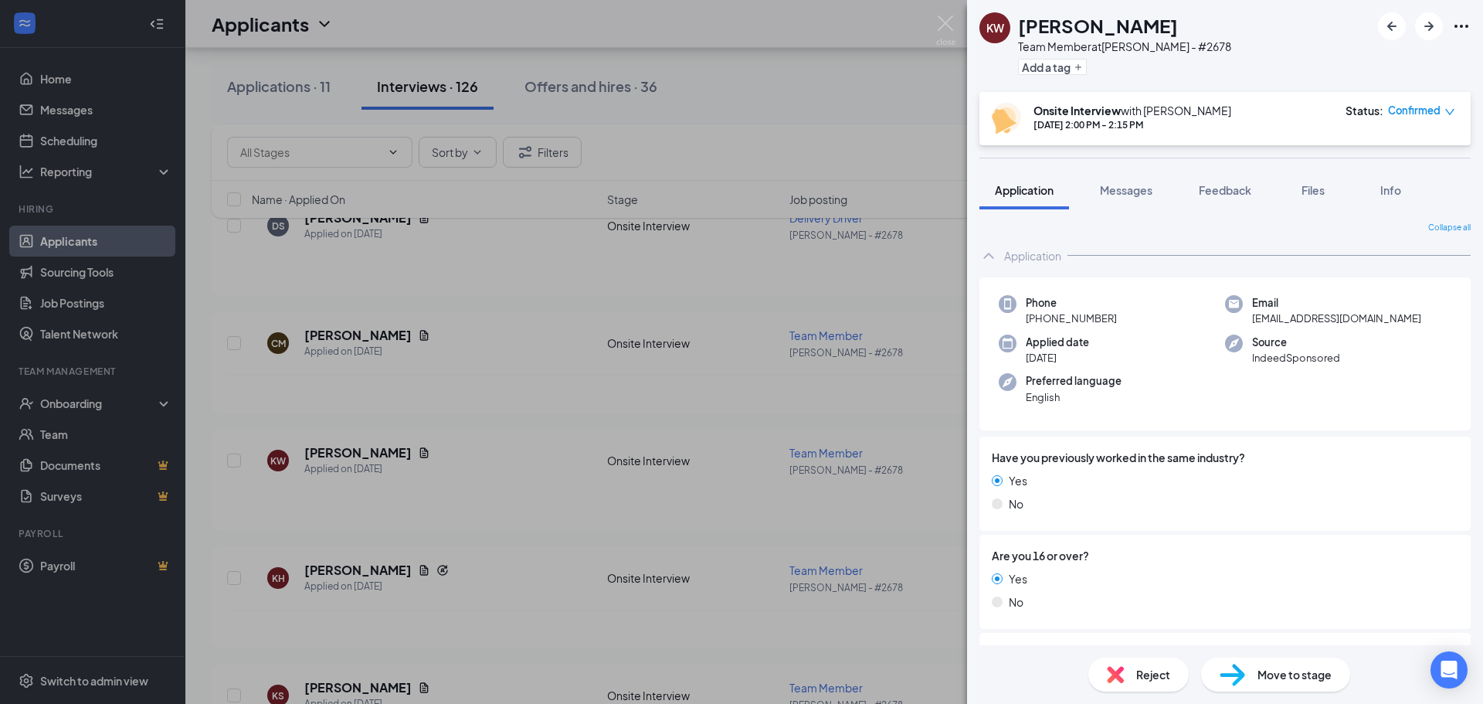
drag, startPoint x: 1392, startPoint y: 400, endPoint x: 1347, endPoint y: 358, distance: 62.3
click at [1392, 400] on div "Phone [PHONE_NUMBER] Email [EMAIL_ADDRESS][DOMAIN_NAME] Applied date [DATE] Sou…" at bounding box center [1225, 354] width 491 height 154
click at [1317, 54] on div "[PERSON_NAME] [PERSON_NAME] Team Member at [PERSON_NAME] - #2678 Add a tag" at bounding box center [1225, 46] width 516 height 92
drag, startPoint x: 946, startPoint y: 24, endPoint x: 952, endPoint y: 6, distance: 18.6
click at [946, 23] on img at bounding box center [945, 30] width 19 height 30
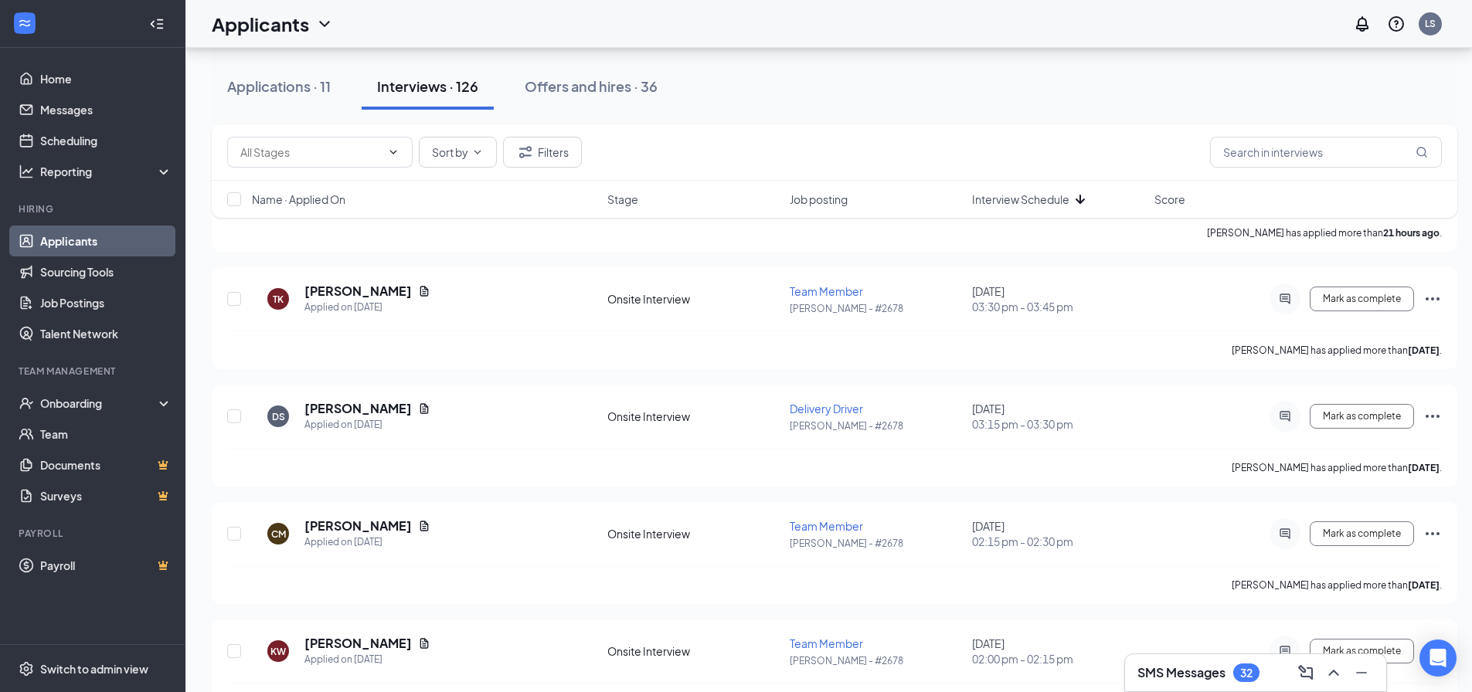
scroll to position [695, 0]
